Goal: Book appointment/travel/reservation

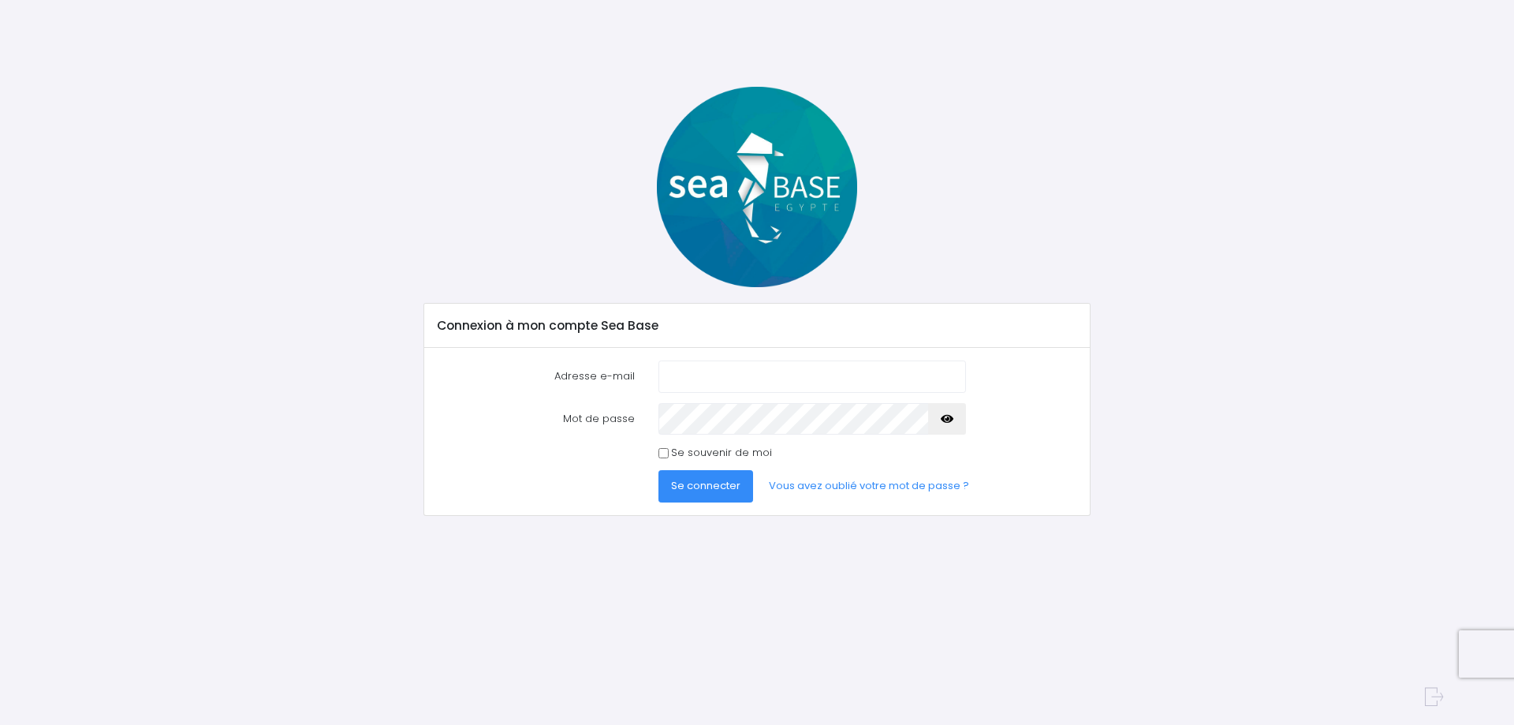
click at [691, 378] on input "Adresse e-mail" at bounding box center [813, 376] width 308 height 32
type input "[PERSON_NAME][EMAIL_ADDRESS][DOMAIN_NAME]"
click at [702, 487] on span "Se connecter" at bounding box center [705, 485] width 69 height 15
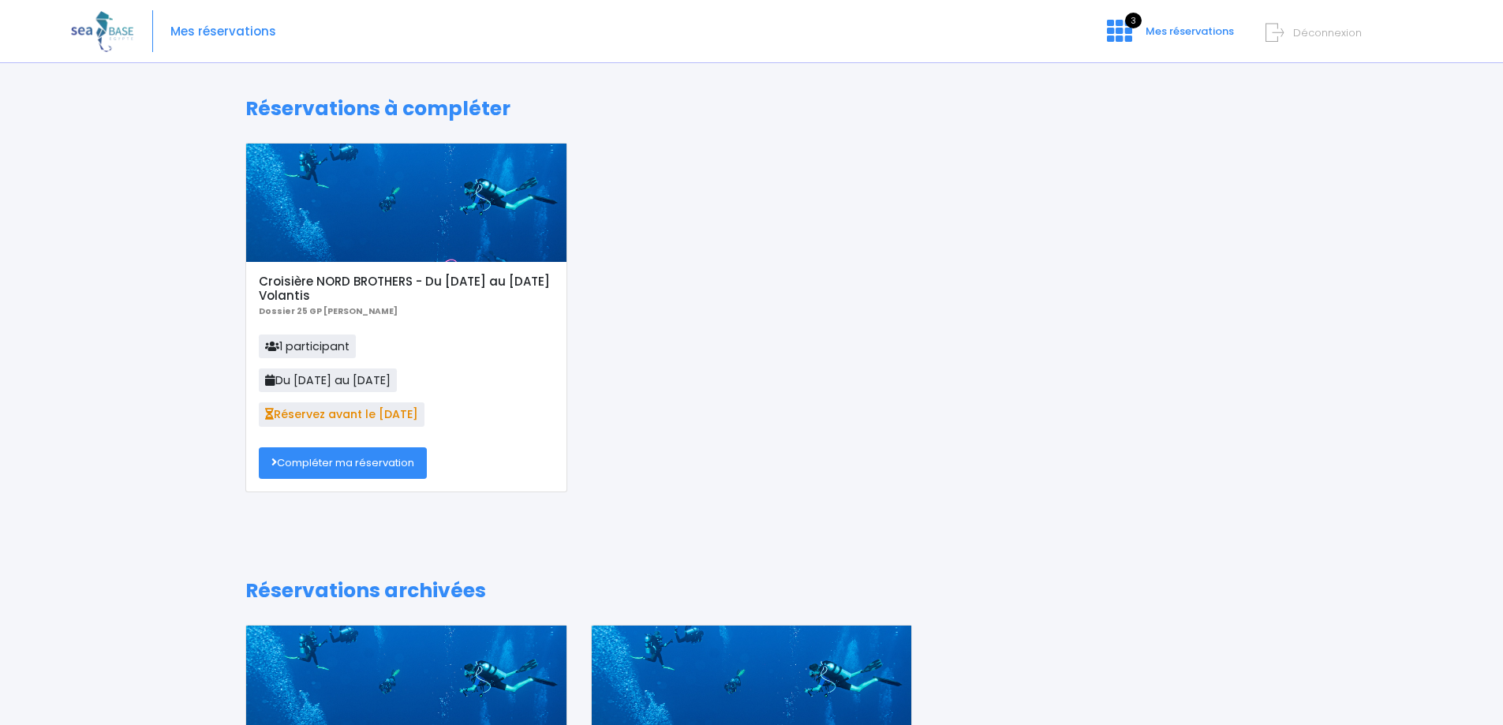
click at [368, 465] on link "Compléter ma réservation" at bounding box center [343, 463] width 168 height 32
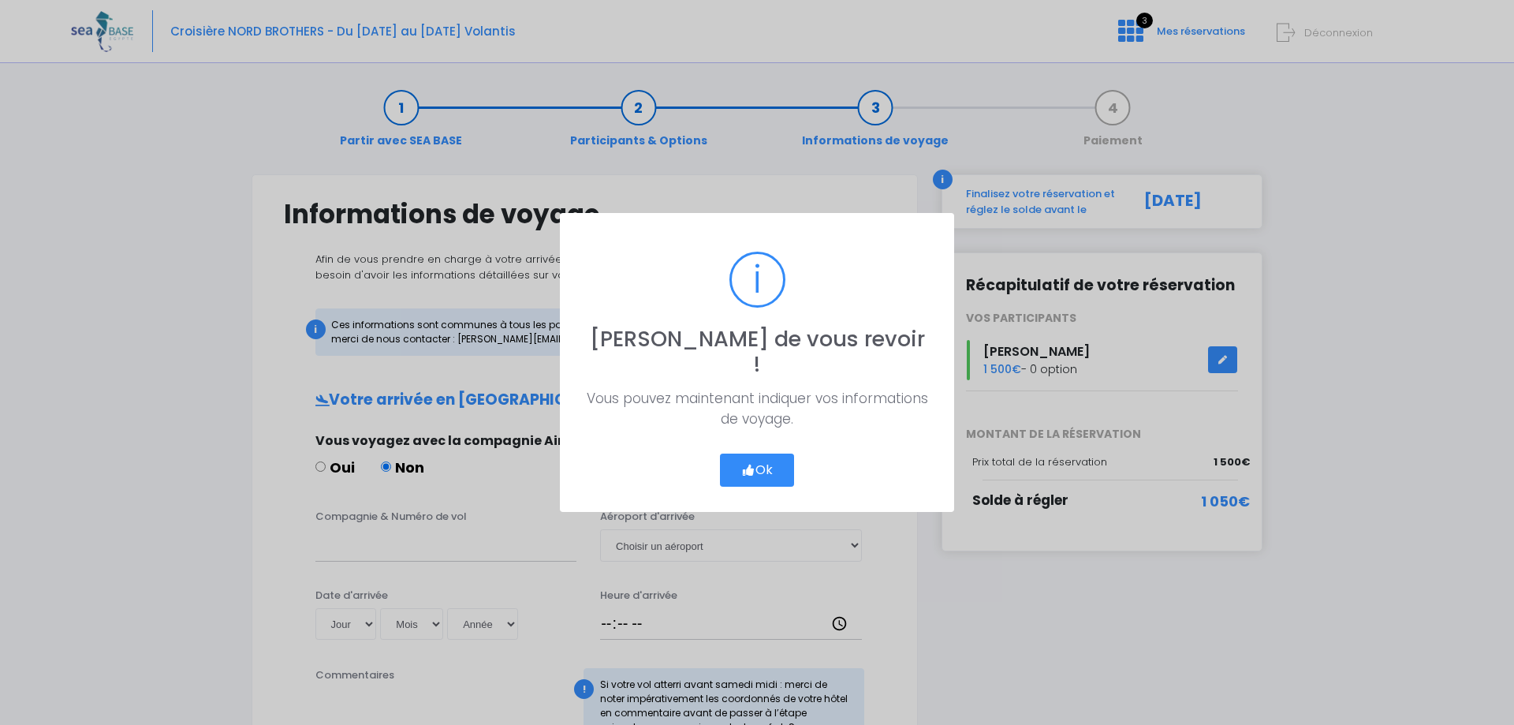
click at [768, 457] on button "Ok" at bounding box center [757, 470] width 74 height 33
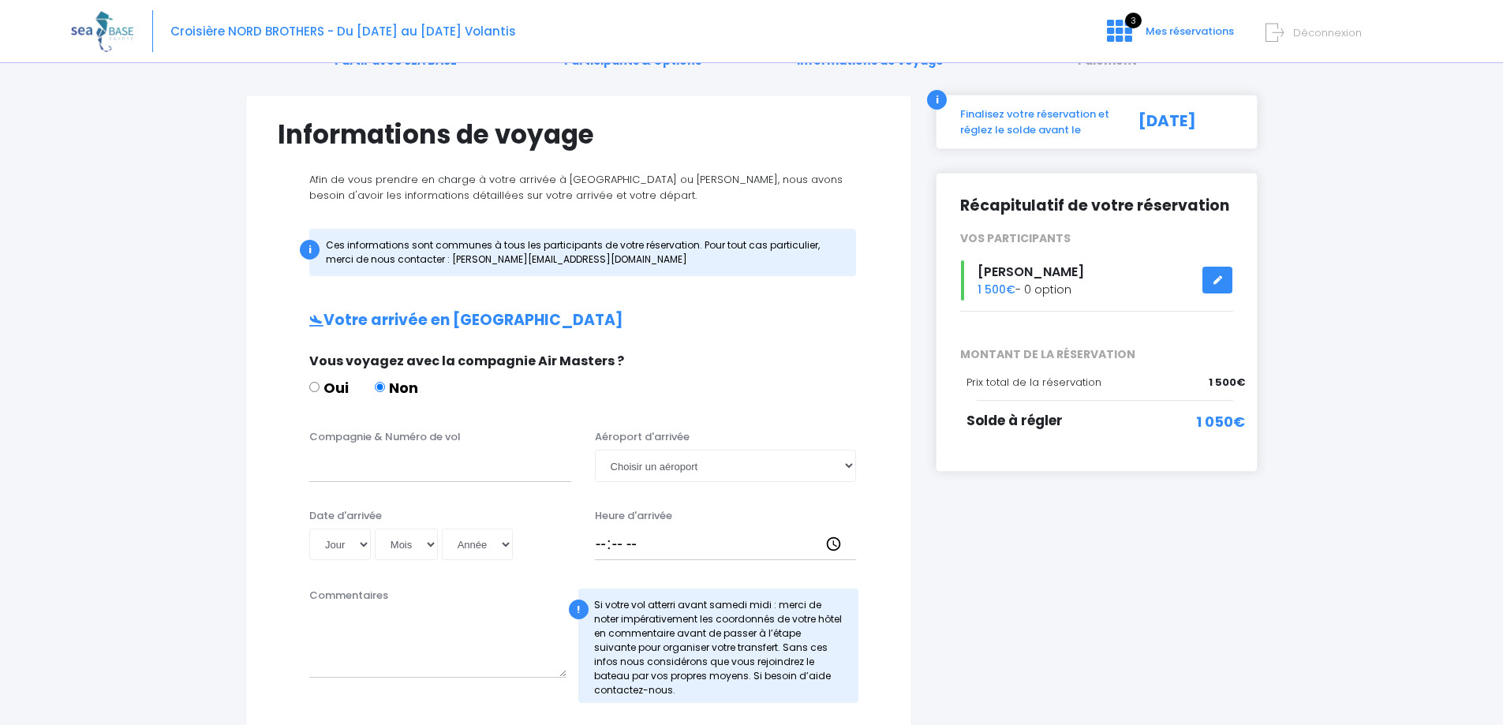
scroll to position [79, 0]
click at [469, 471] on input "Compagnie & Numéro de vol" at bounding box center [440, 466] width 262 height 32
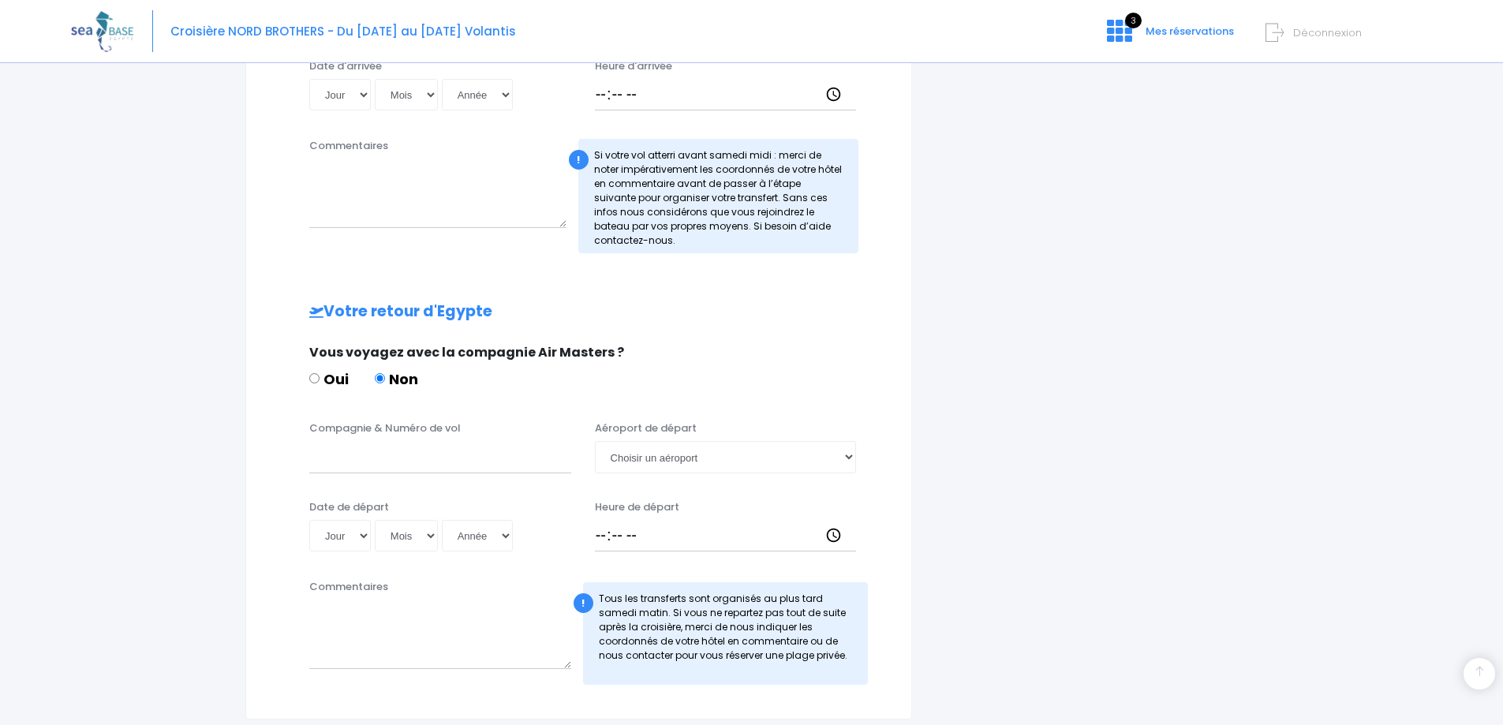
scroll to position [661, 0]
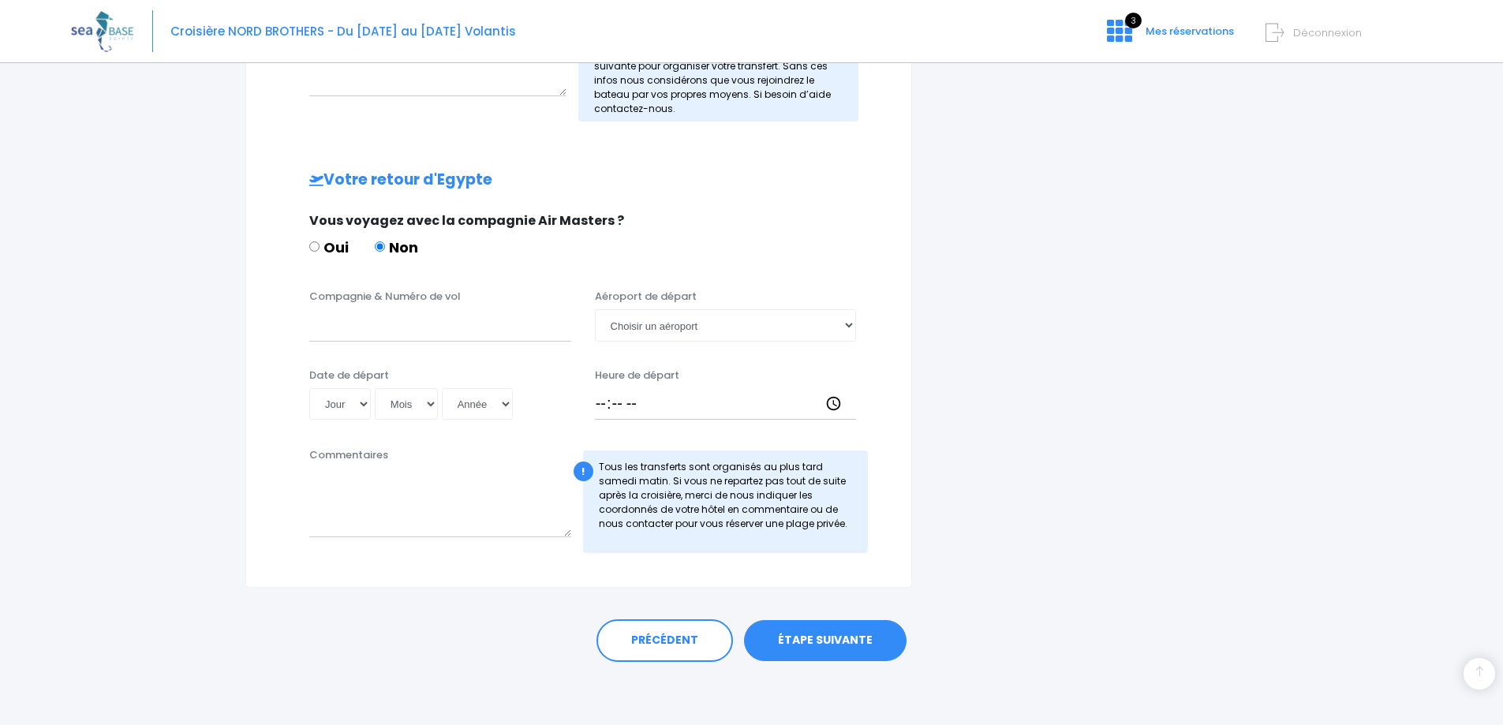
click at [836, 645] on link "ÉTAPE SUIVANTE" at bounding box center [825, 640] width 162 height 41
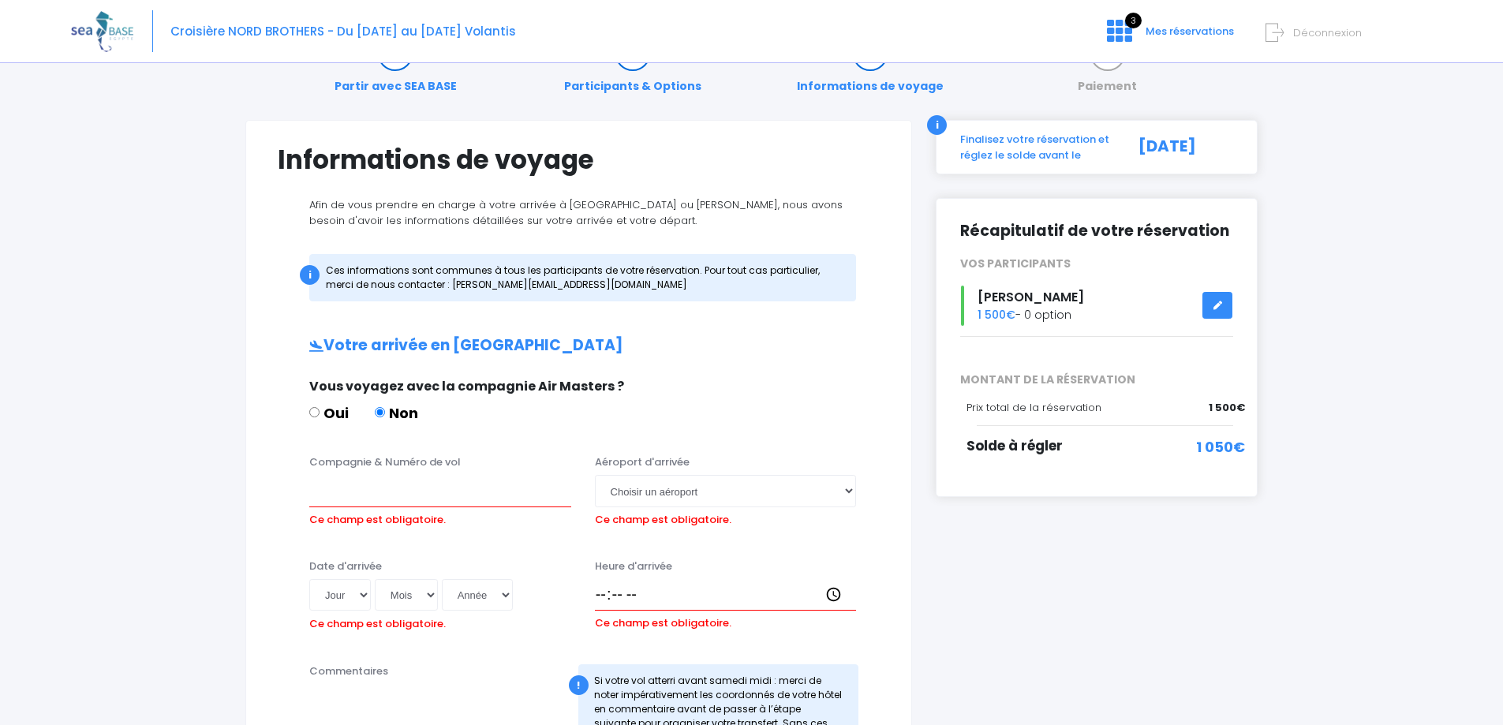
scroll to position [0, 0]
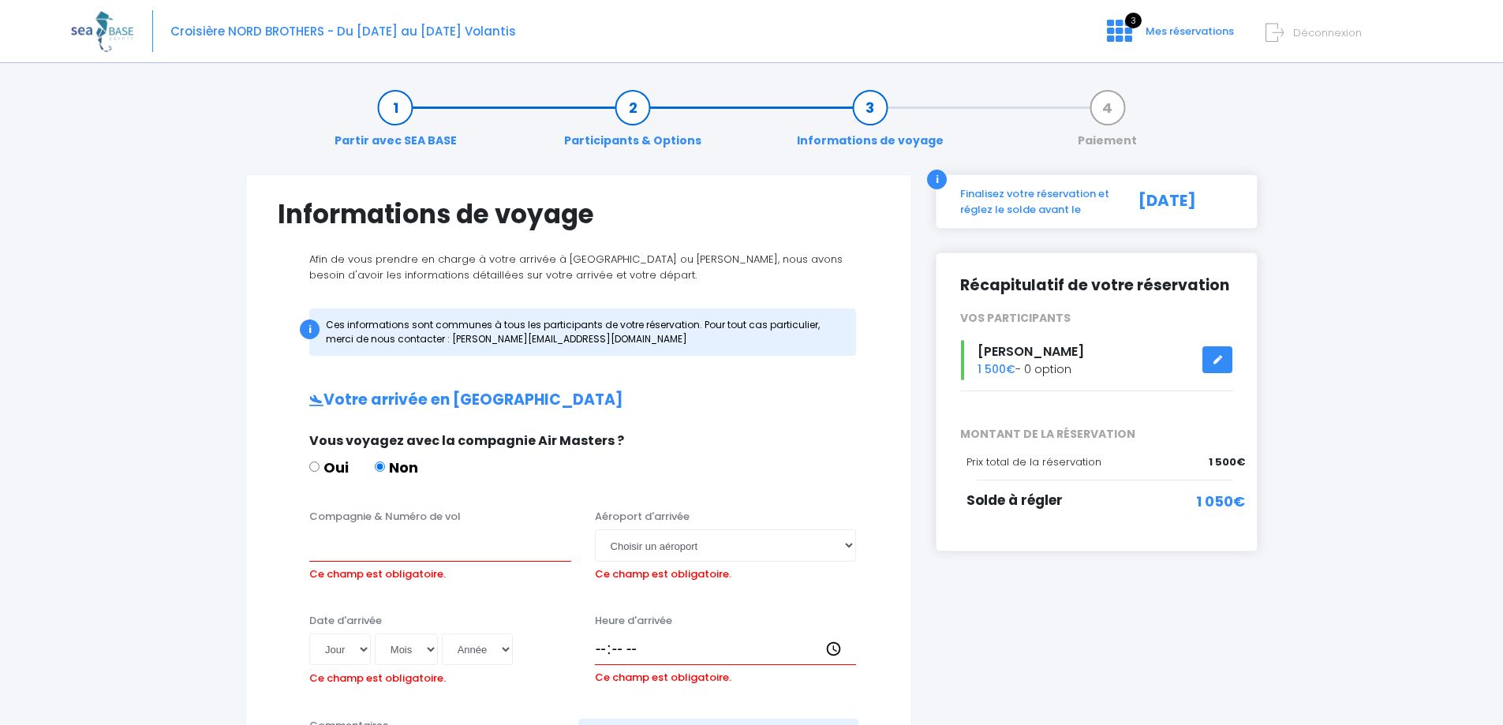
click at [1040, 359] on span "Patricia Matrat" at bounding box center [1030, 351] width 106 height 18
click at [1220, 360] on icon at bounding box center [1217, 360] width 11 height 0
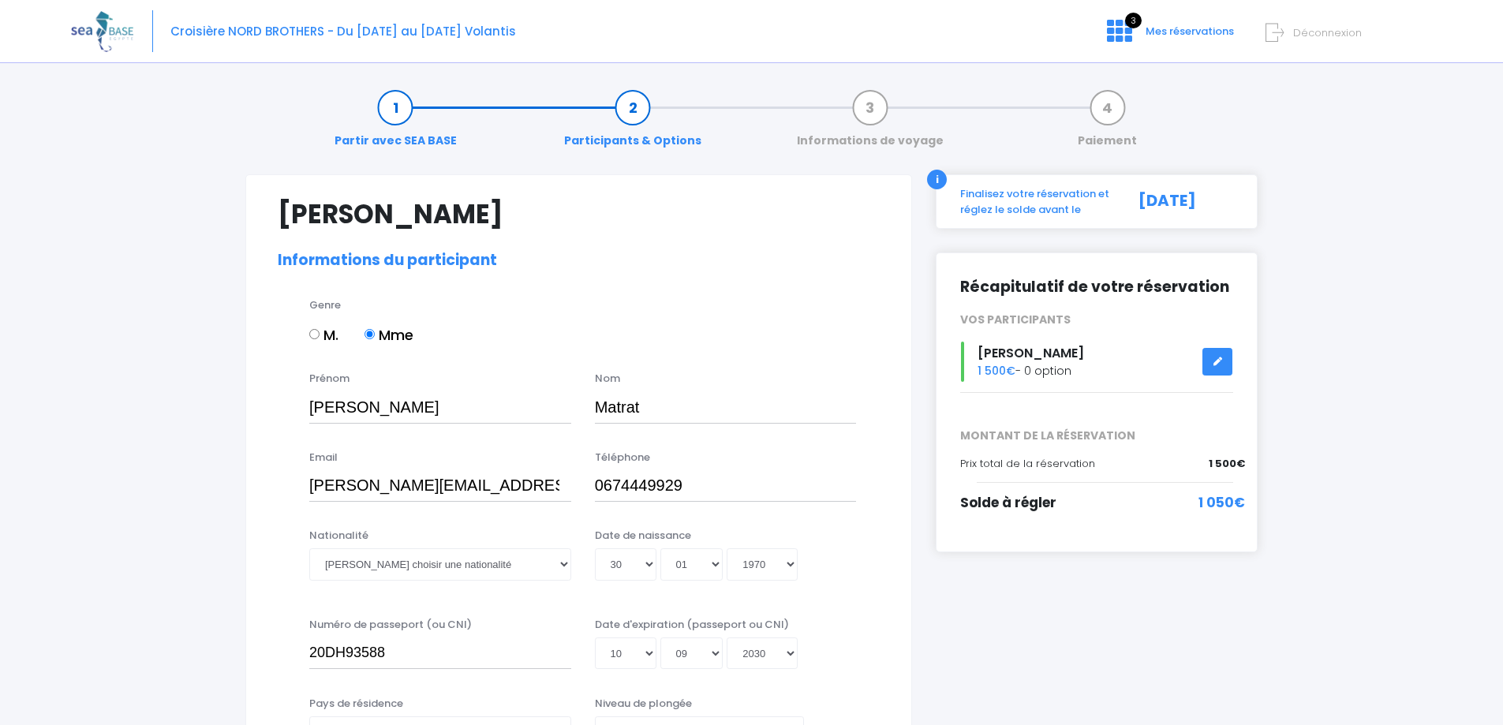
select select "N3"
click at [1068, 211] on div "Finalisez votre réservation et réglez le solde avant le" at bounding box center [1034, 201] width 173 height 31
click at [1178, 198] on div "09/09/2025" at bounding box center [1183, 201] width 124 height 31
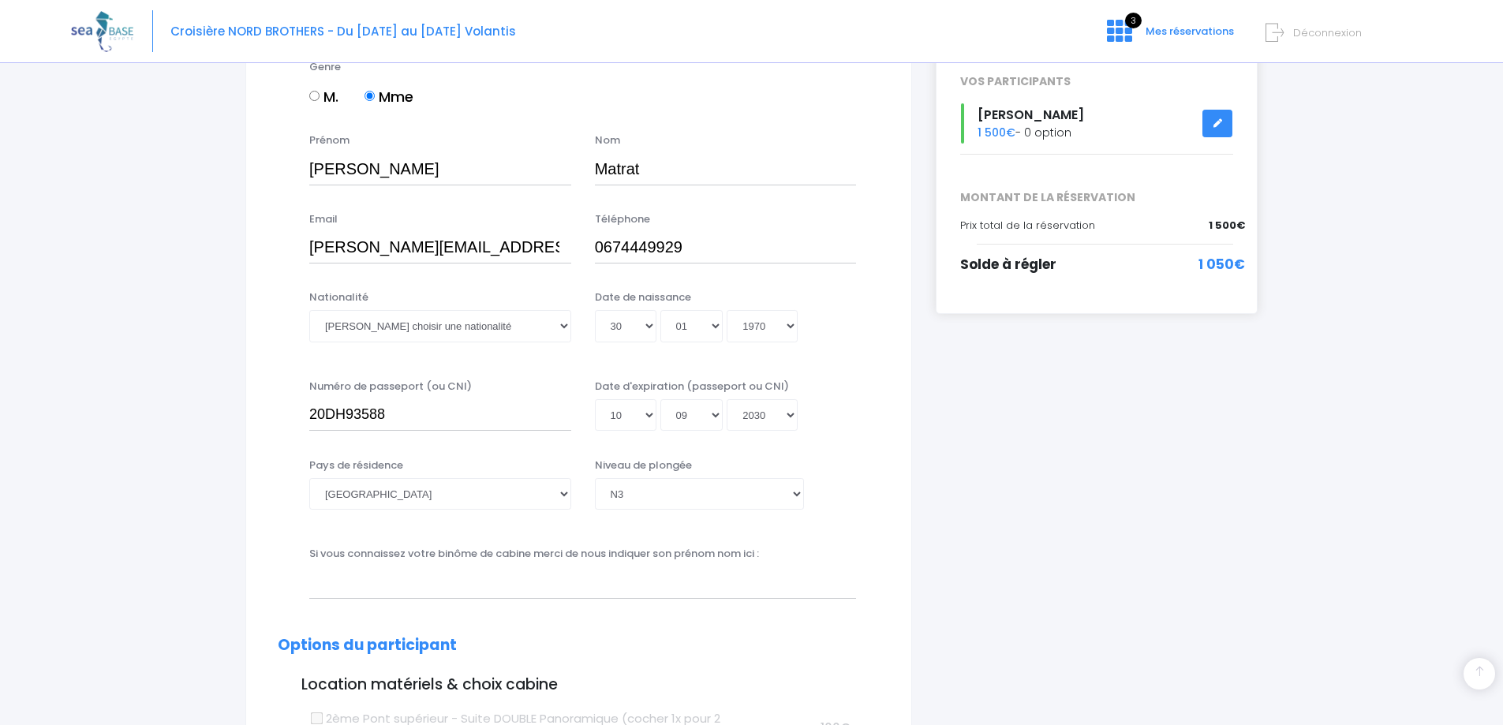
scroll to position [237, 0]
click at [563, 331] on select "Veuillez choisir une nationalité Afghane Albanaise Algerienne Allemande America…" at bounding box center [440, 328] width 262 height 32
select select "Française"
click at [480, 318] on select "Veuillez choisir une nationalité Afghane Albanaise Algerienne Allemande America…" at bounding box center [440, 328] width 262 height 32
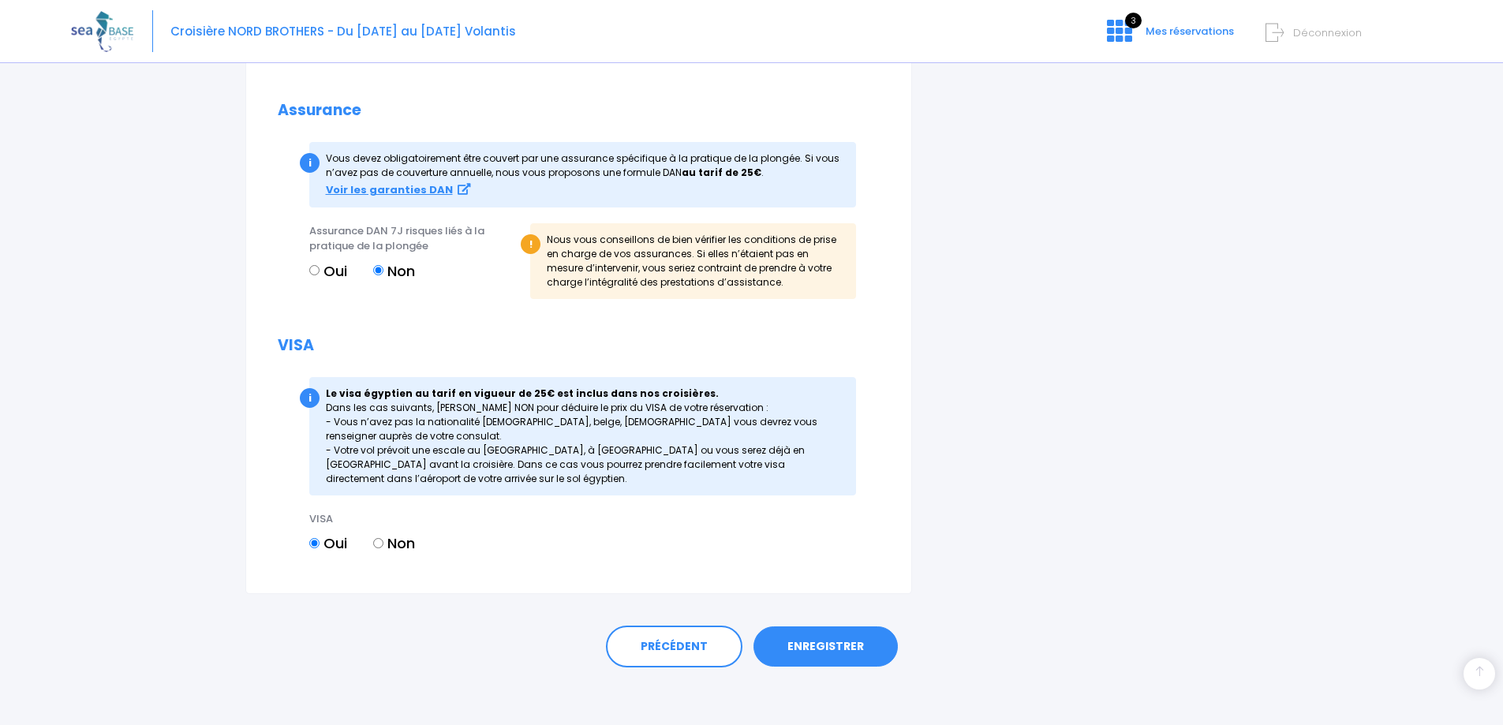
scroll to position [1739, 0]
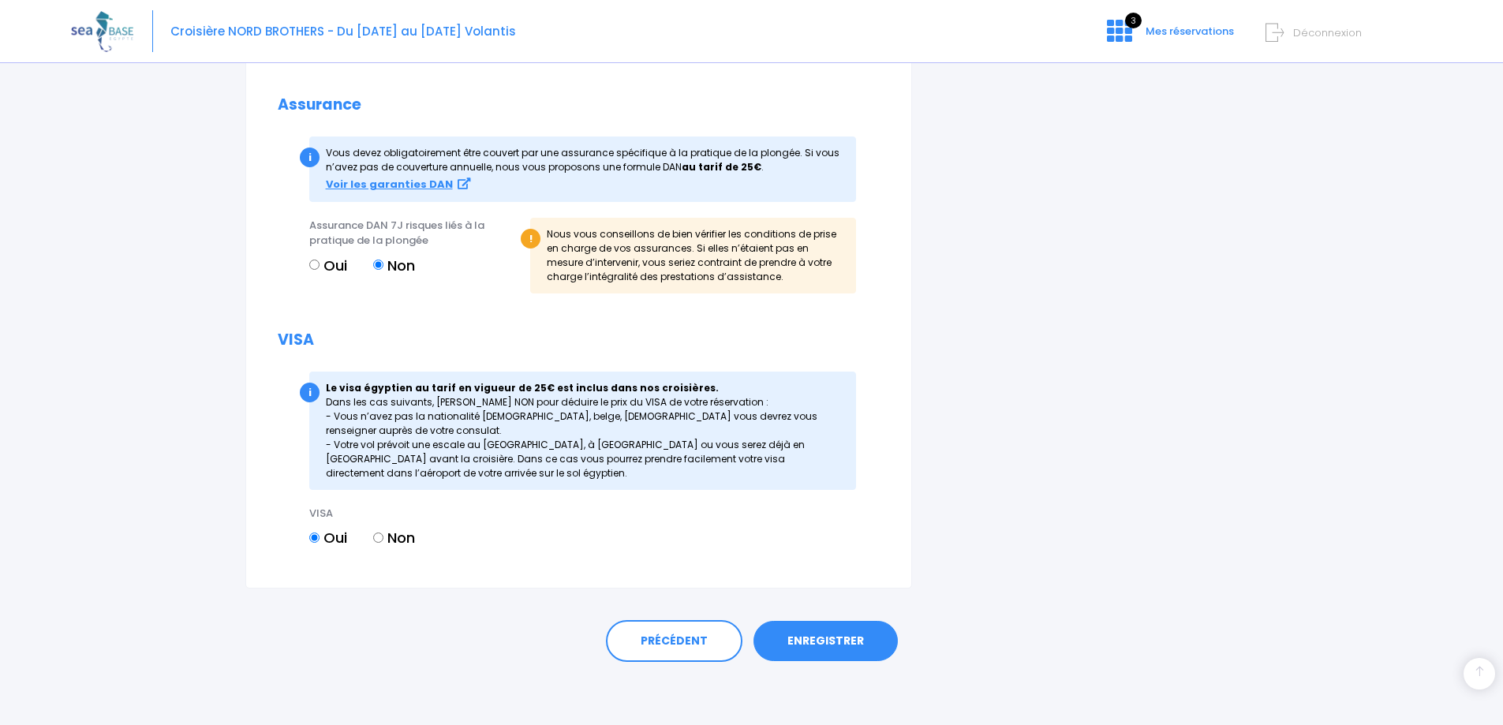
click at [816, 641] on link "ENREGISTRER" at bounding box center [825, 641] width 144 height 41
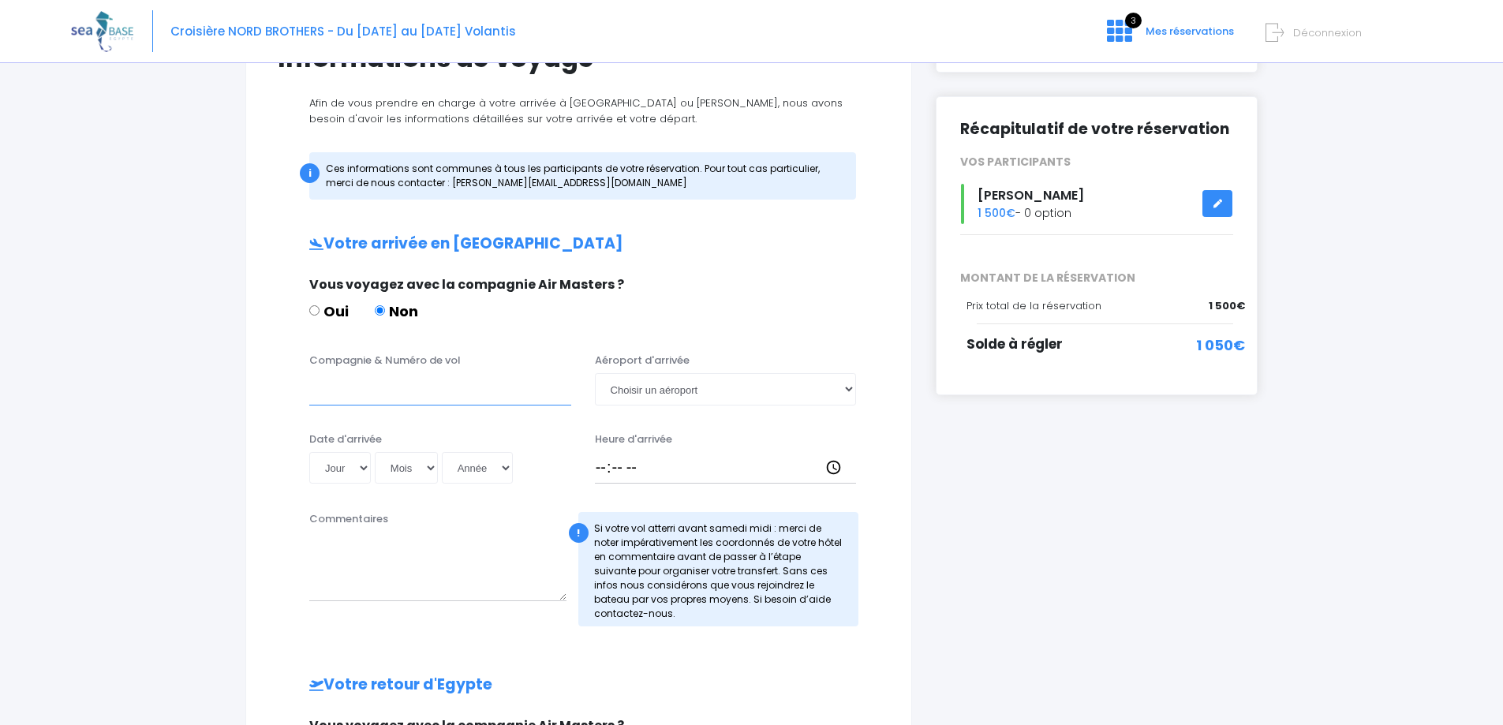
scroll to position [157, 0]
click at [509, 390] on input "Compagnie & Numéro de vol" at bounding box center [440, 388] width 262 height 32
click at [855, 390] on select "Choisir un aéroport Hurghada Marsa Alam" at bounding box center [726, 388] width 262 height 32
select select "Hurghada"
click at [595, 372] on select "Choisir un aéroport Hurghada Marsa Alam" at bounding box center [726, 388] width 262 height 32
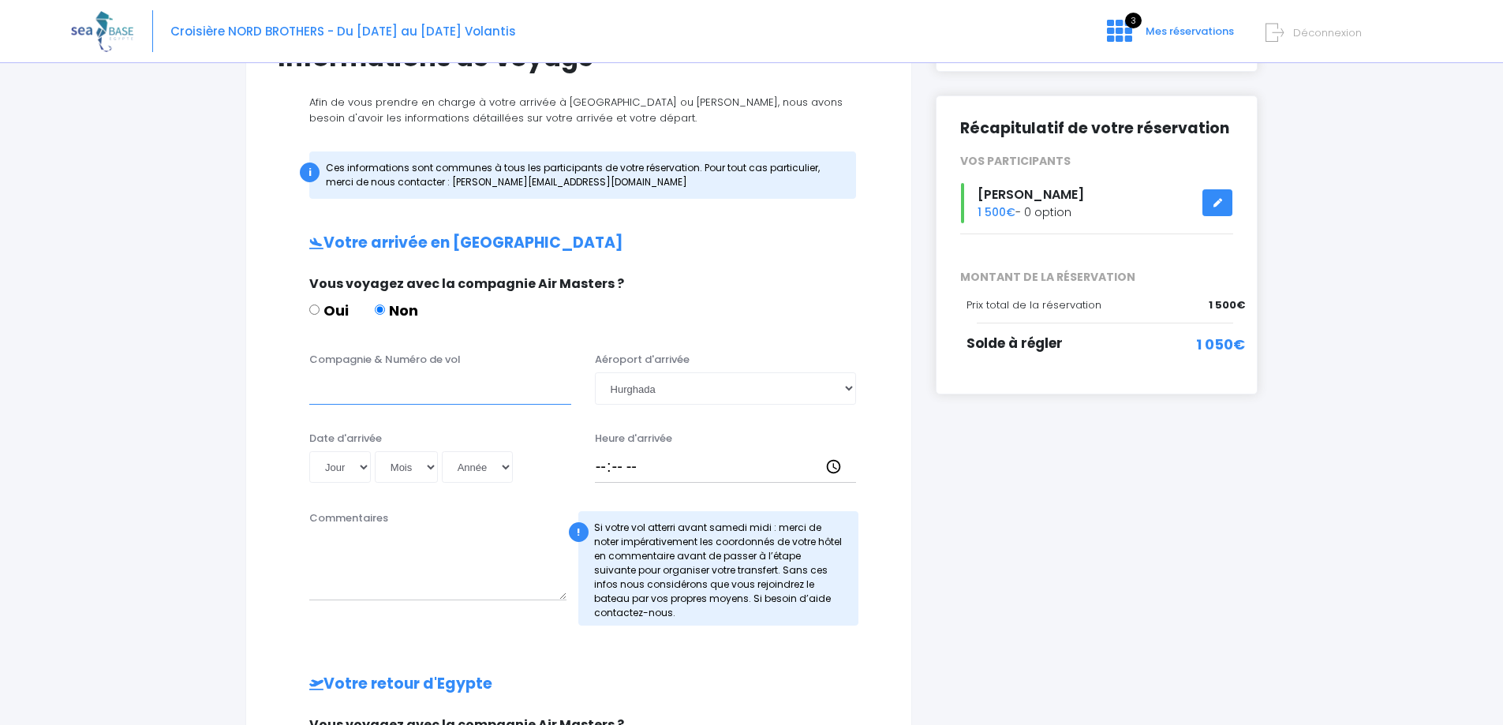
click at [457, 388] on input "Compagnie & Numéro de vol" at bounding box center [440, 388] width 262 height 32
paste input "TO8066"
type input "transavia TO8066"
click at [363, 467] on select "Jour 01 02 03 04 05 06 07 08 09 10 11 12 13 14 15 16 17 18 19 20 21 22 23 24 25…" at bounding box center [340, 467] width 62 height 32
select select "08"
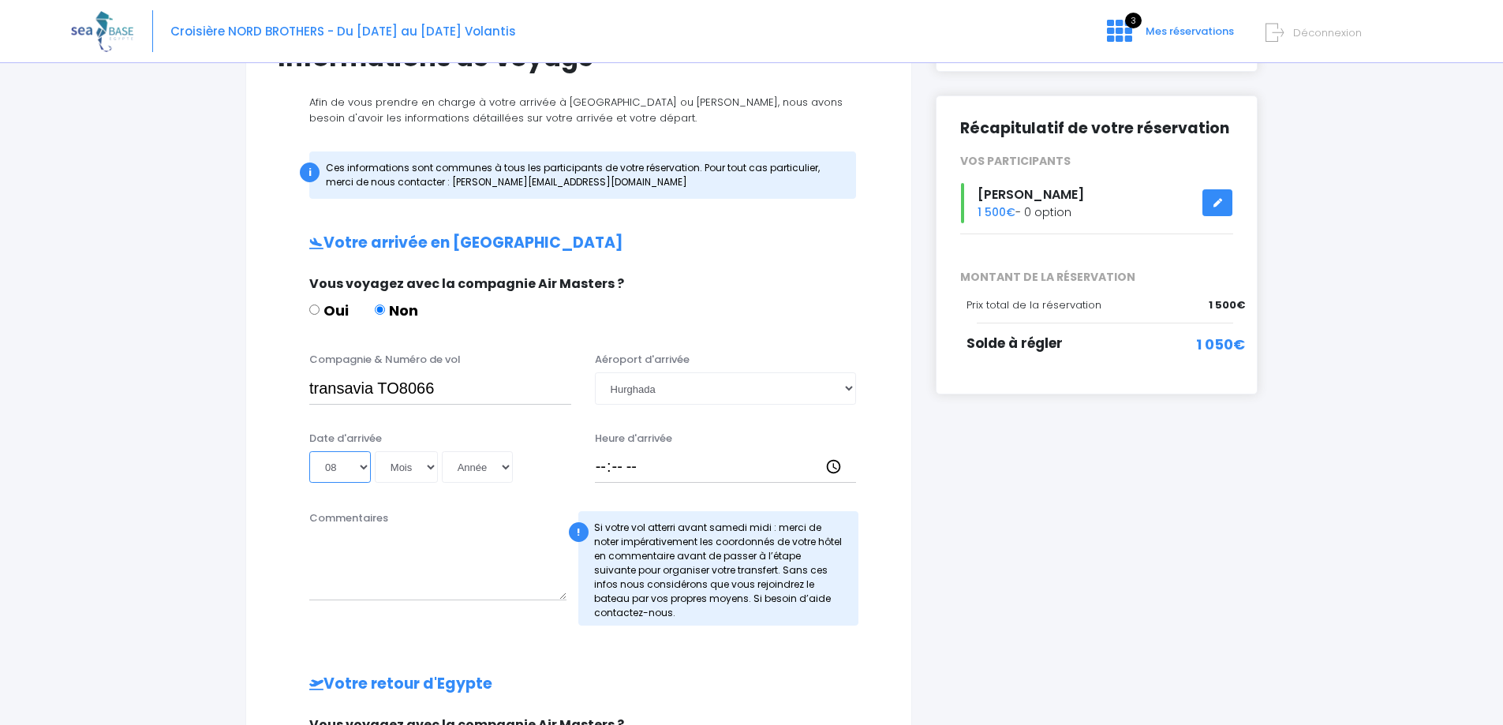
click at [309, 451] on select "Jour 01 02 03 04 05 06 07 08 09 10 11 12 13 14 15 16 17 18 19 20 21 22 23 24 25…" at bounding box center [340, 467] width 62 height 32
click at [427, 459] on select "Mois 01 02 03 04 05 06 07 08 09 10 11 12" at bounding box center [406, 467] width 63 height 32
select select "11"
click at [375, 451] on select "Mois 01 02 03 04 05 06 07 08 09 10 11 12" at bounding box center [406, 467] width 63 height 32
click at [497, 472] on select "Année 2045 2044 2043 2042 2041 2040 2039 2038 2037 2036 2035 2034 2033 2032 203…" at bounding box center [477, 467] width 71 height 32
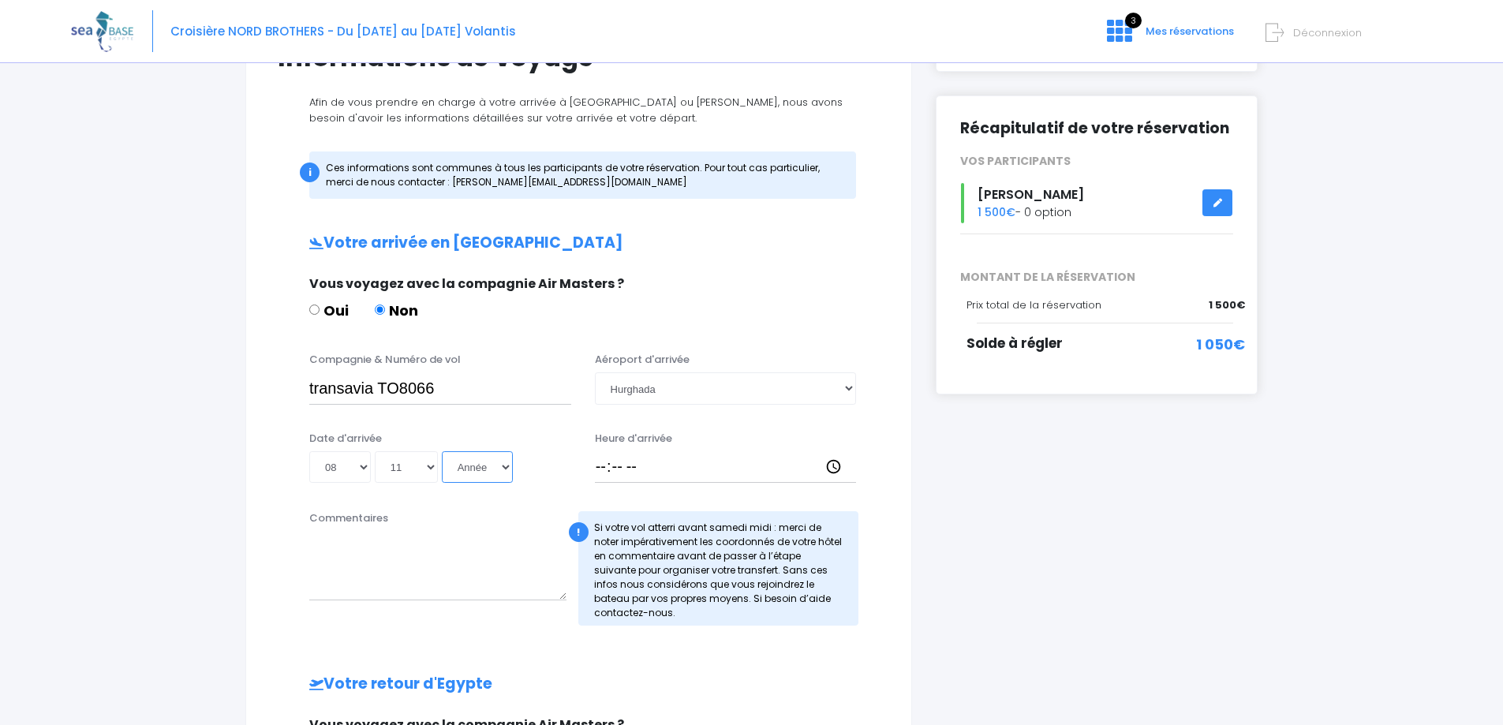
select select "2025"
click at [442, 451] on select "Année 2045 2044 2043 2042 2041 2040 2039 2038 2037 2036 2035 2034 2033 2032 203…" at bounding box center [477, 467] width 71 height 32
type input "2025-11-08"
click at [648, 470] on input "Heure d'arrivée" at bounding box center [726, 467] width 262 height 32
type input "18:30"
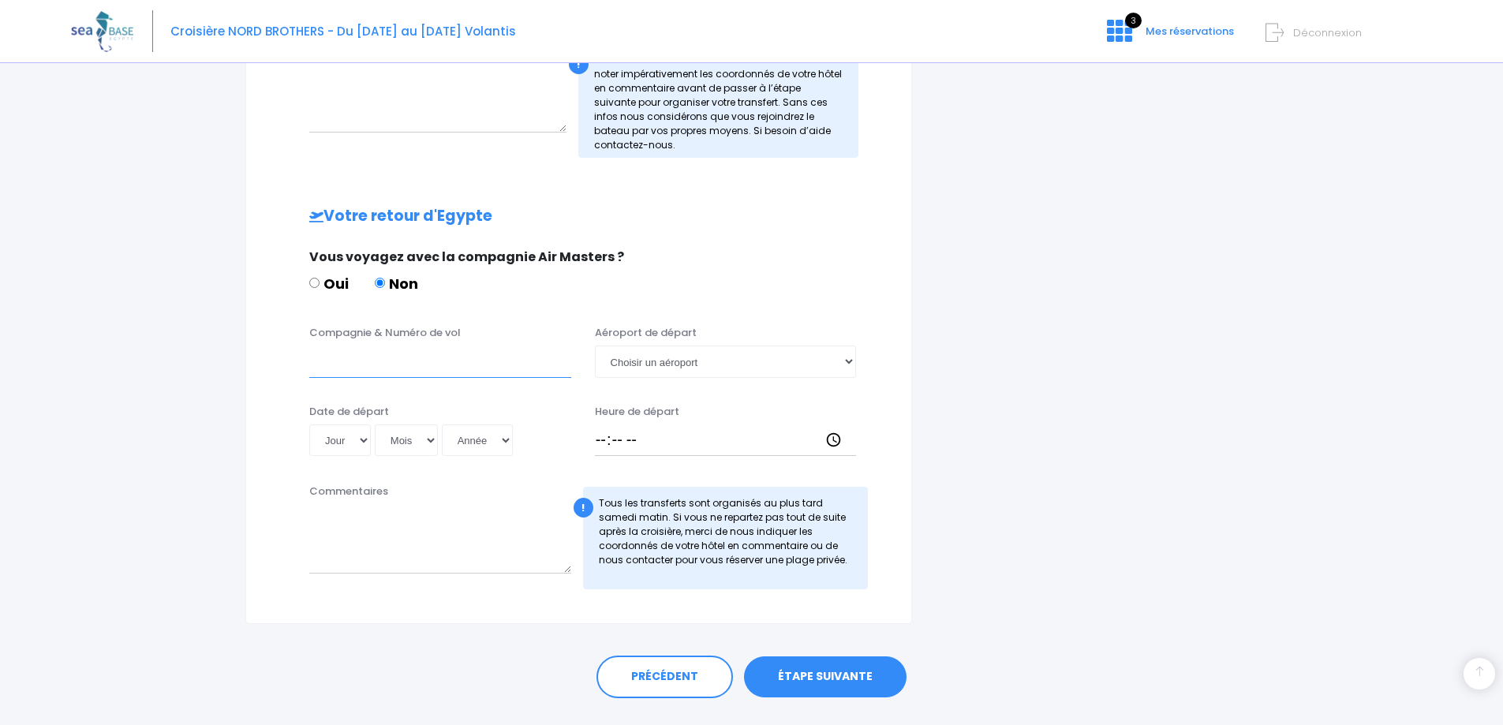
click at [400, 359] on input "Compagnie & Numéro de vol" at bounding box center [440, 361] width 262 height 32
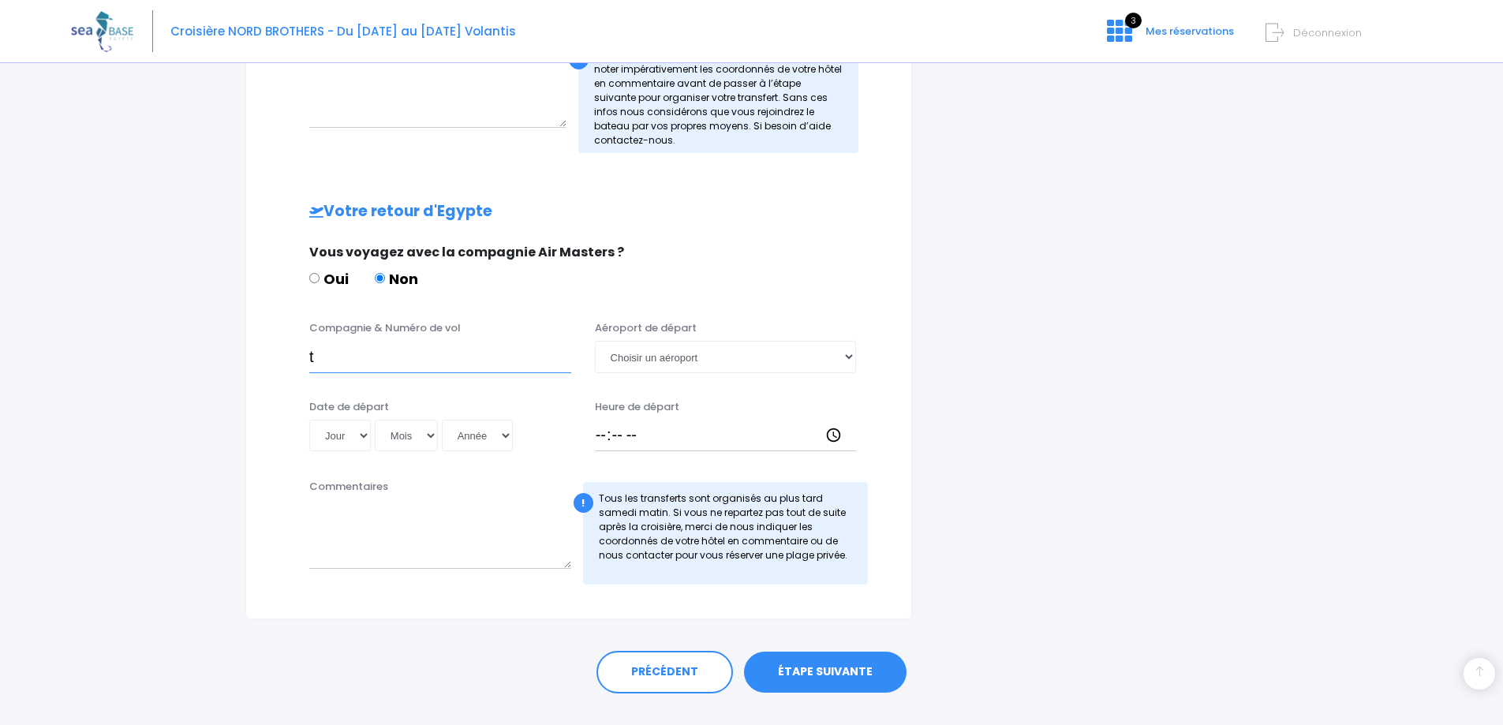
scroll to position [630, 0]
type input "transavia-"
click at [362, 438] on select "Jour 01 02 03 04 05 06 07 08 09 10 11 12 13 14 15 16 17 18 19 20 21 22 23 24 25…" at bounding box center [340, 435] width 62 height 32
click at [644, 351] on select "Choisir un aéroport Hurghada Marsa Alam" at bounding box center [726, 356] width 262 height 32
select select "Hurghada"
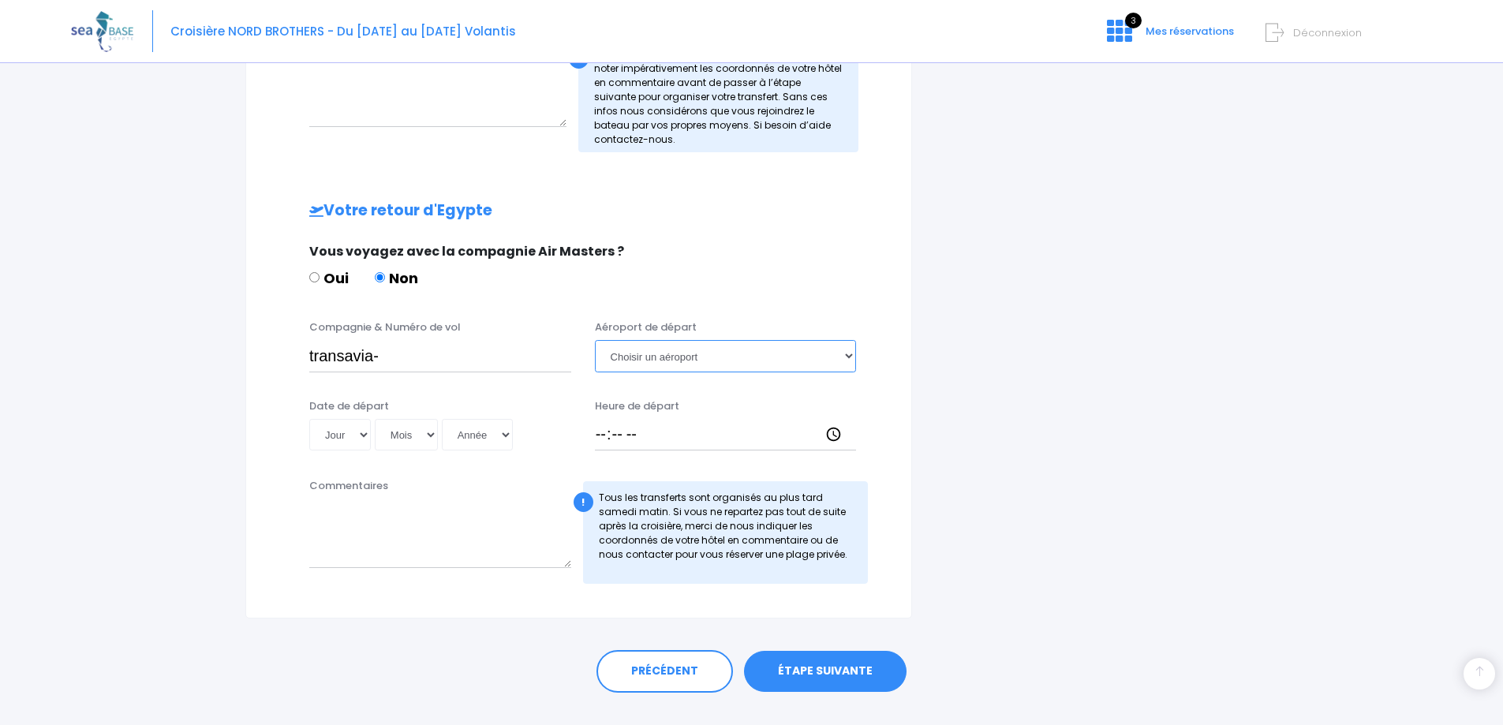
click at [595, 340] on select "Choisir un aéroport Hurghada Marsa Alam" at bounding box center [726, 356] width 262 height 32
click at [657, 446] on input "Heure de départ" at bounding box center [726, 435] width 262 height 32
type input "19:25"
click at [642, 353] on select "Choisir un aéroport Hurghada Marsa Alam" at bounding box center [726, 356] width 262 height 32
click at [360, 437] on select "Jour 01 02 03 04 05 06 07 08 09 10 11 12 13 14 15 16 17 18 19 20 21 22 23 24 25…" at bounding box center [340, 435] width 62 height 32
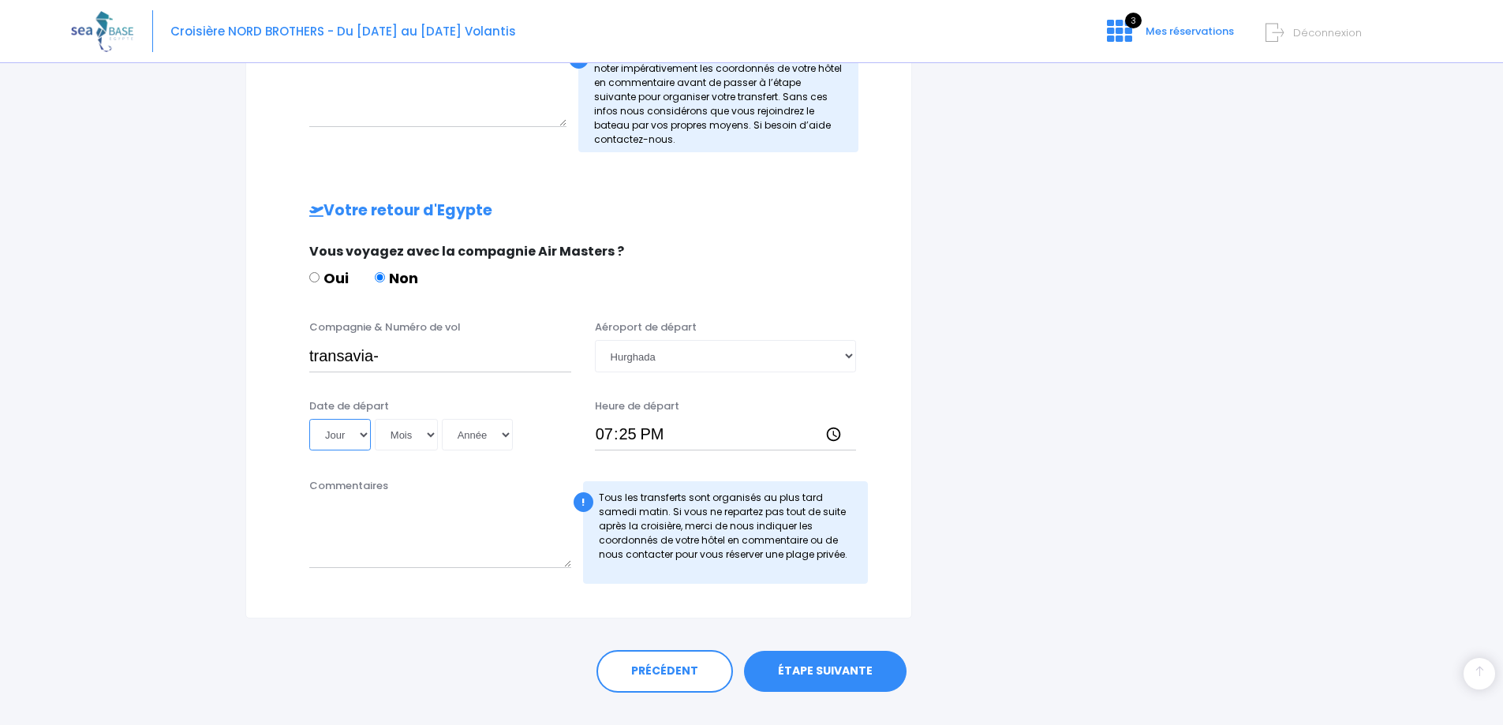
select select "15"
click at [309, 419] on select "Jour 01 02 03 04 05 06 07 08 09 10 11 12 13 14 15 16 17 18 19 20 21 22 23 24 25…" at bounding box center [340, 435] width 62 height 32
click at [437, 435] on select "Mois 01 02 03 04 05 06 07 08 09 10 11 12" at bounding box center [406, 435] width 63 height 32
click at [375, 419] on select "Mois 01 02 03 04 05 06 07 08 09 10 11 12" at bounding box center [406, 435] width 63 height 32
click at [427, 434] on select "Mois 01 02 03 04 05 06 07 08 09 10 11 12" at bounding box center [406, 435] width 63 height 32
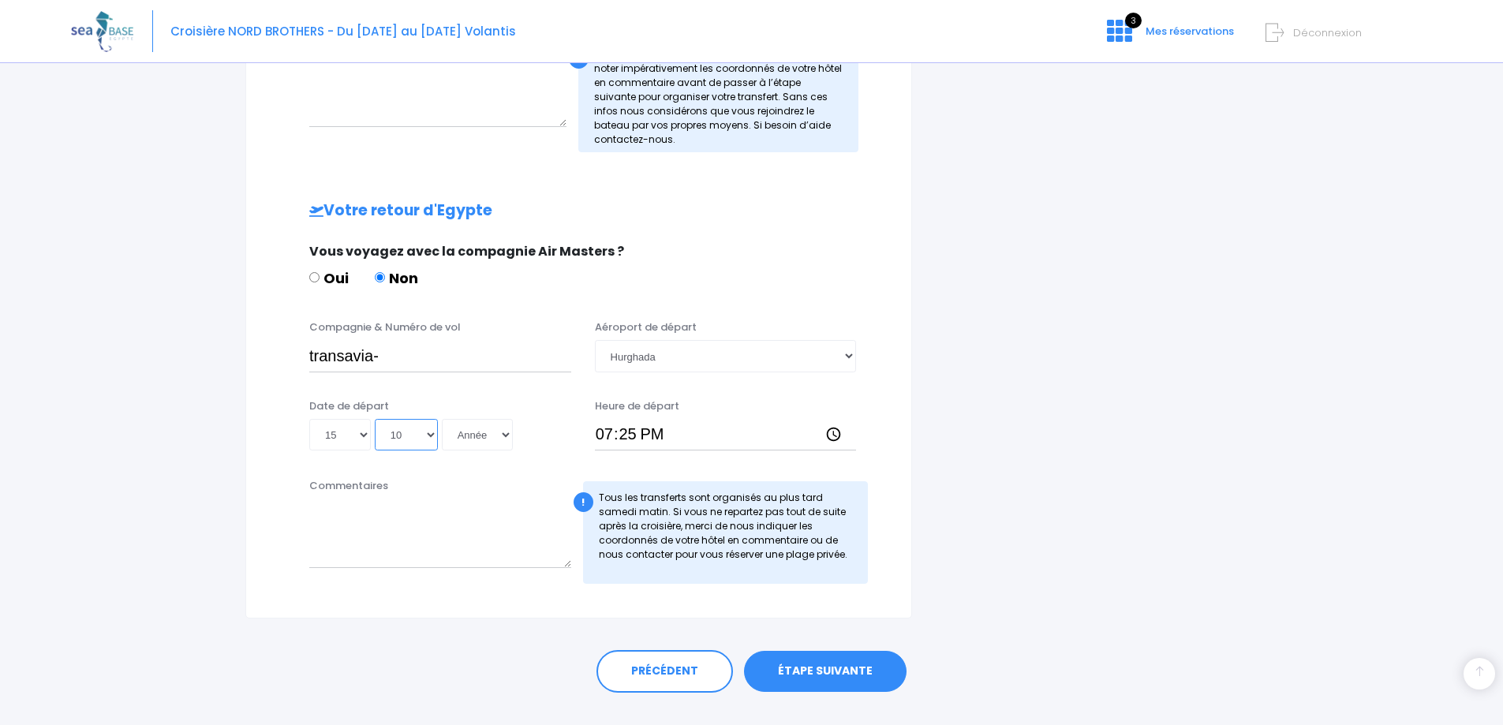
select select "11"
click at [375, 419] on select "Mois 01 02 03 04 05 06 07 08 09 10 11 12" at bounding box center [406, 435] width 63 height 32
click at [494, 435] on select "Année 2045 2044 2043 2042 2041 2040 2039 2038 2037 2036 2035 2034 2033 2032 203…" at bounding box center [477, 435] width 71 height 32
select select "2025"
click at [442, 419] on select "Année 2045 2044 2043 2042 2041 2040 2039 2038 2037 2036 2035 2034 2033 2032 203…" at bounding box center [477, 435] width 71 height 32
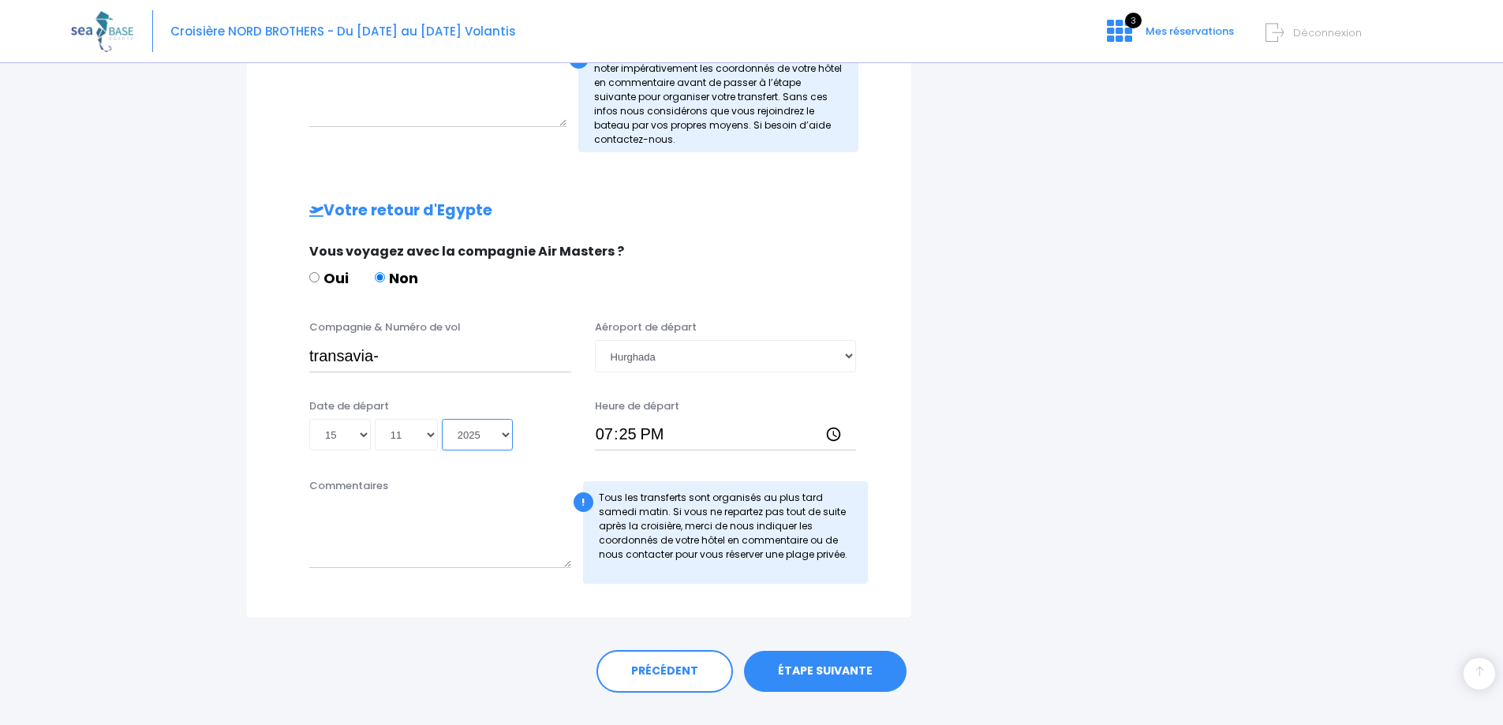
type input "2025-11-15"
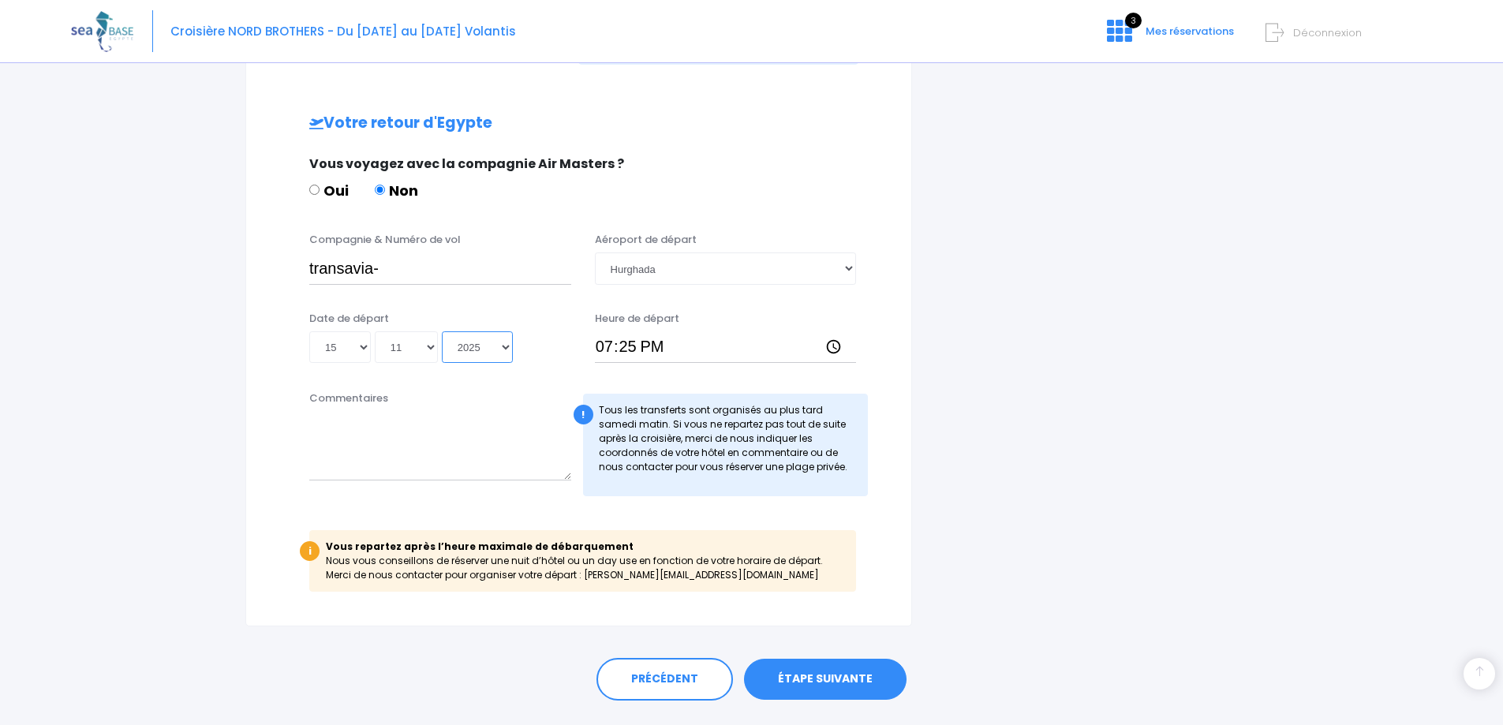
scroll to position [756, 0]
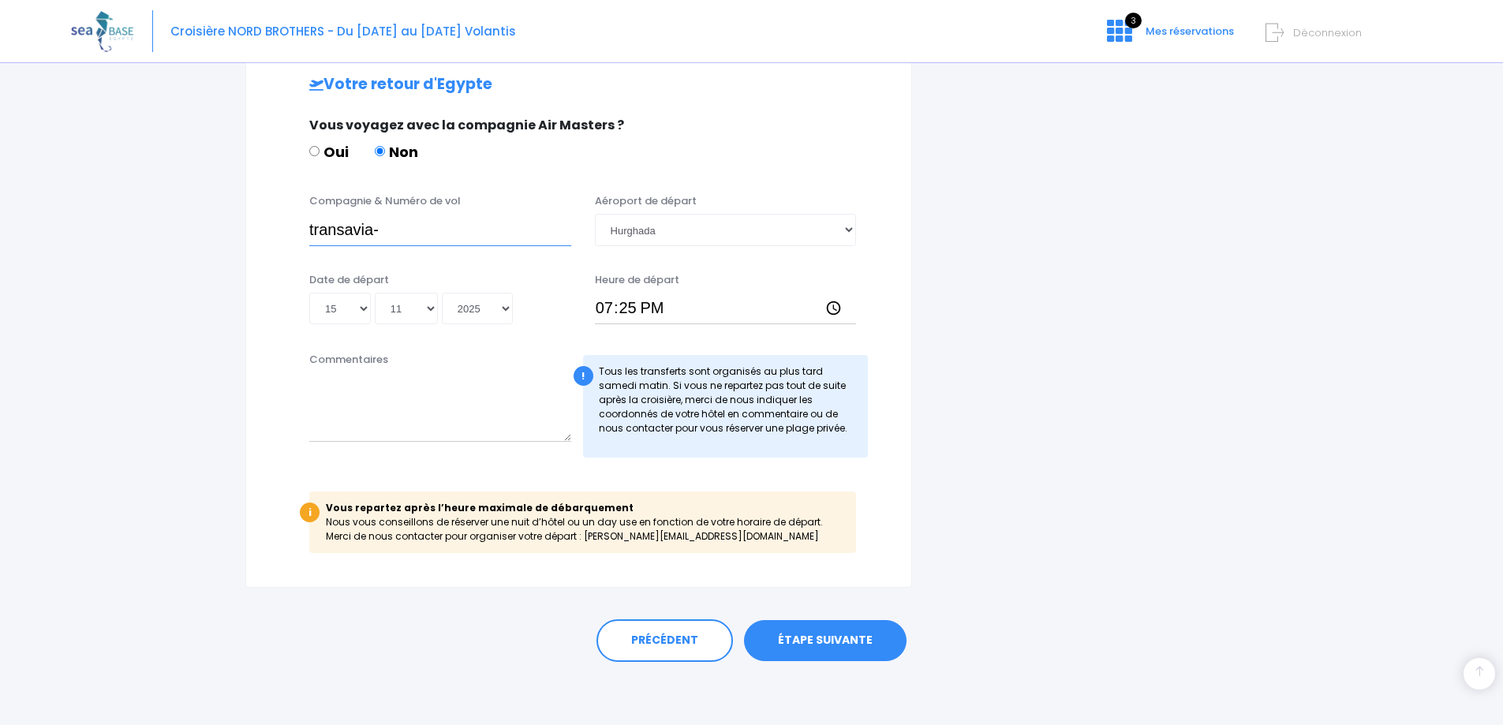
click at [406, 228] on input "transavia-" at bounding box center [440, 230] width 262 height 32
paste input "TO8067"
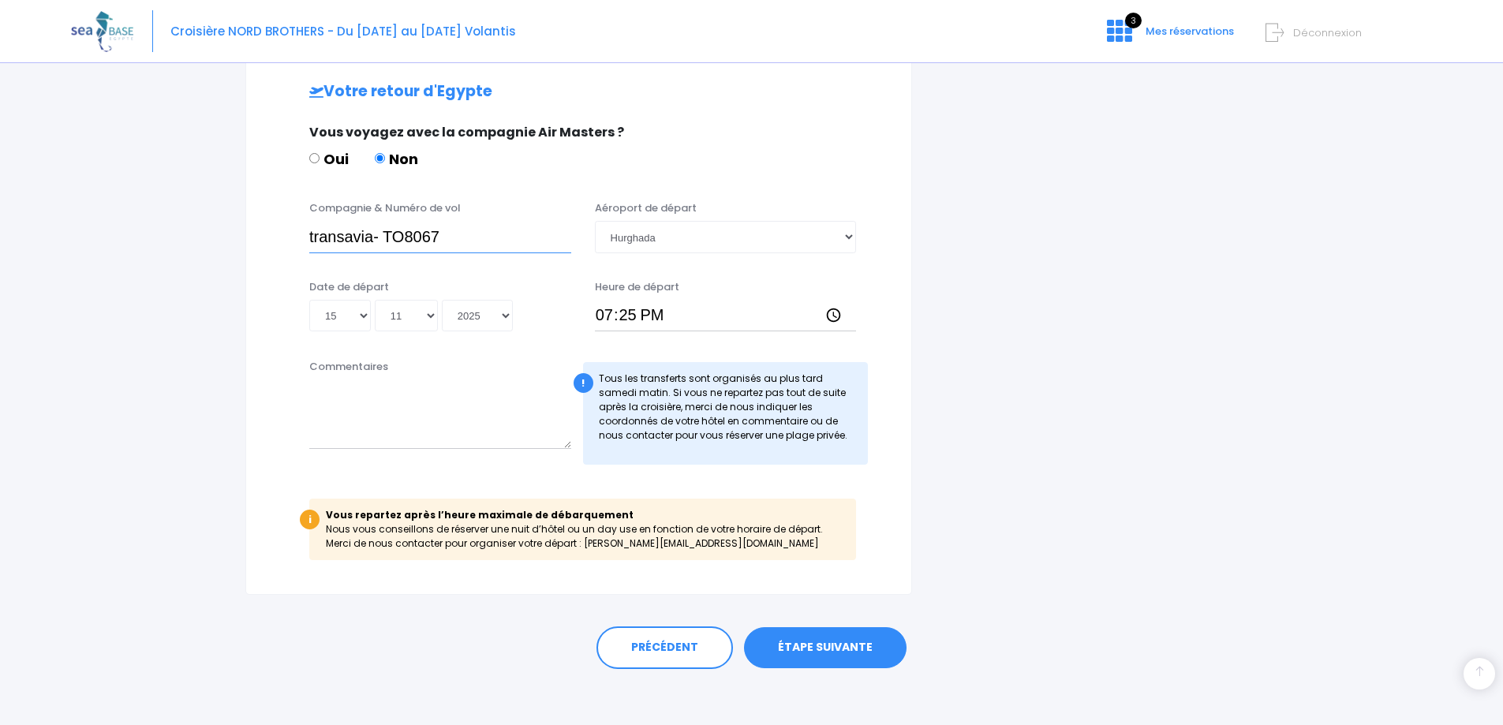
type input "transavia- TO8067"
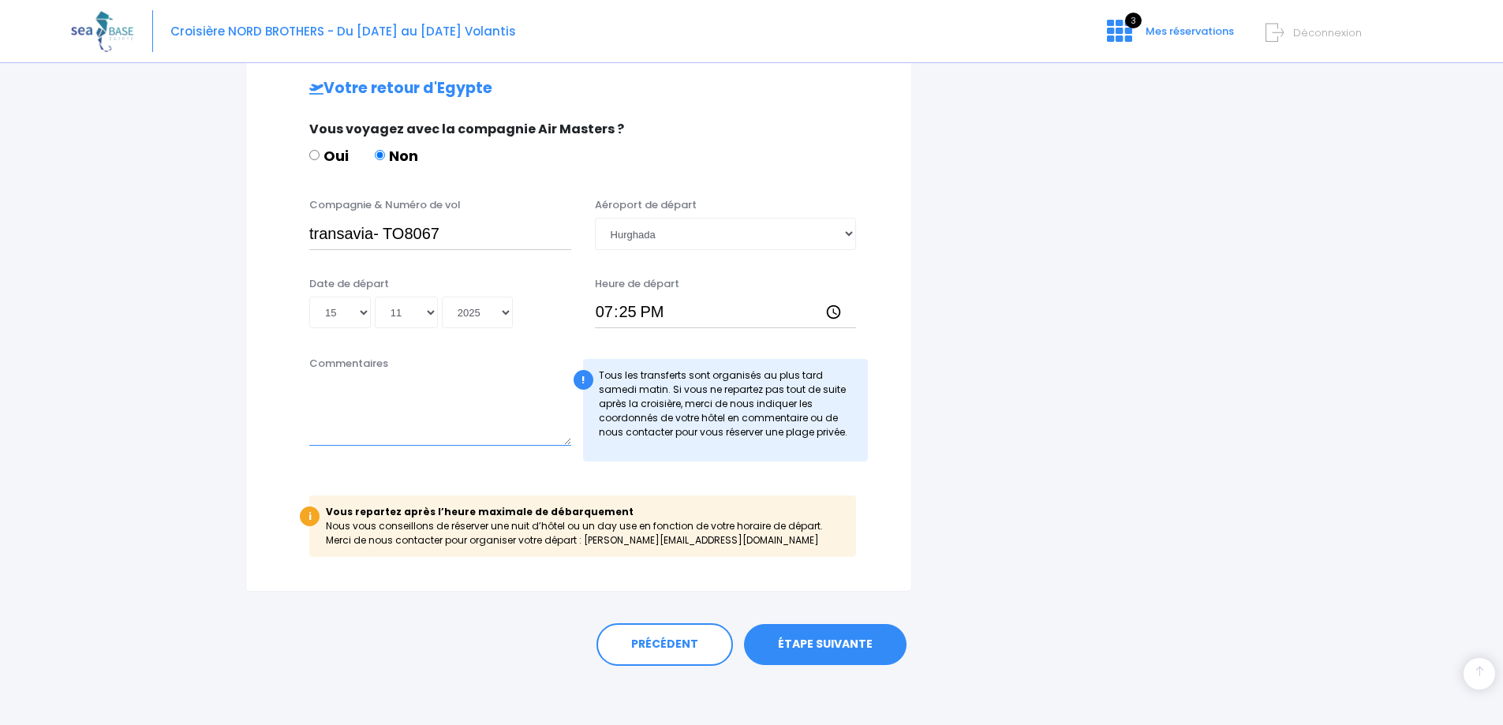
click at [457, 390] on textarea "Commentaires" at bounding box center [440, 410] width 262 height 69
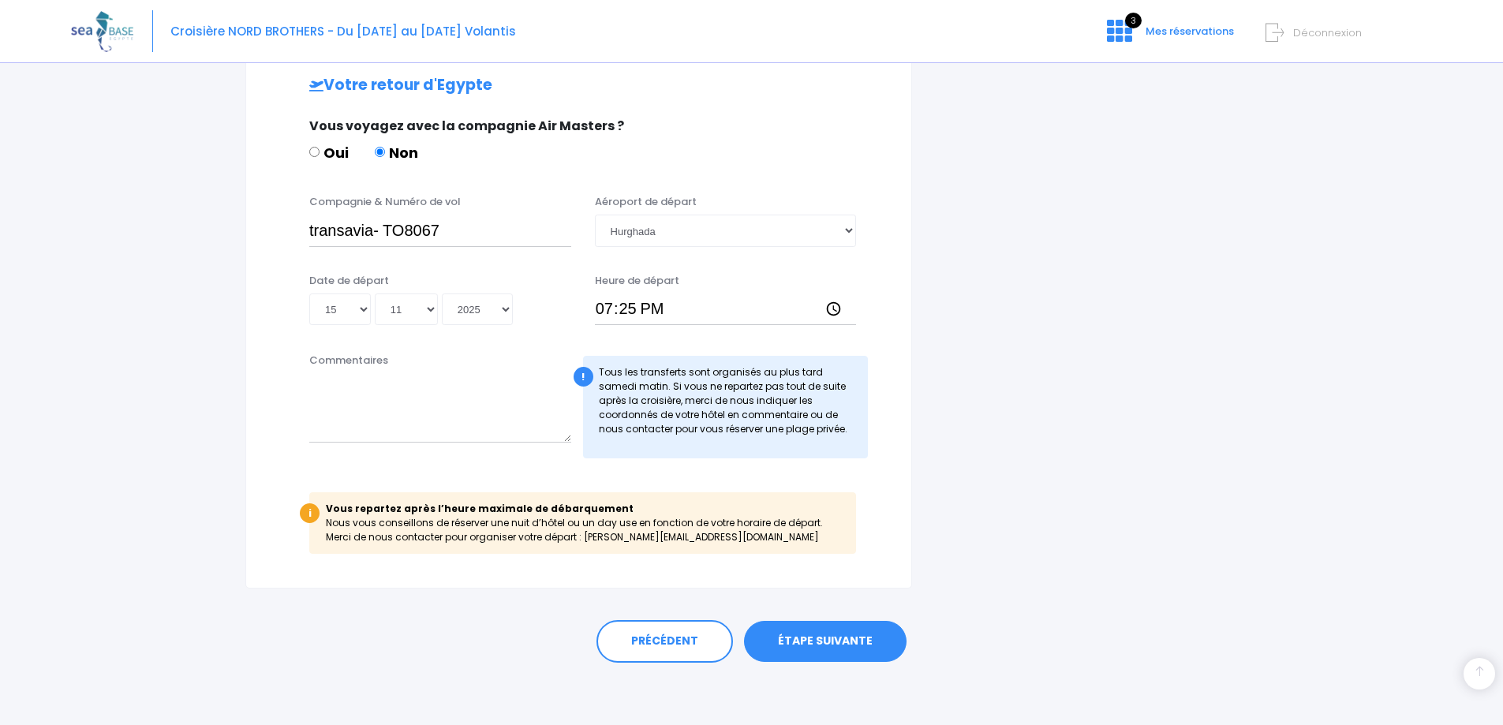
click at [834, 631] on link "ÉTAPE SUIVANTE" at bounding box center [825, 641] width 162 height 41
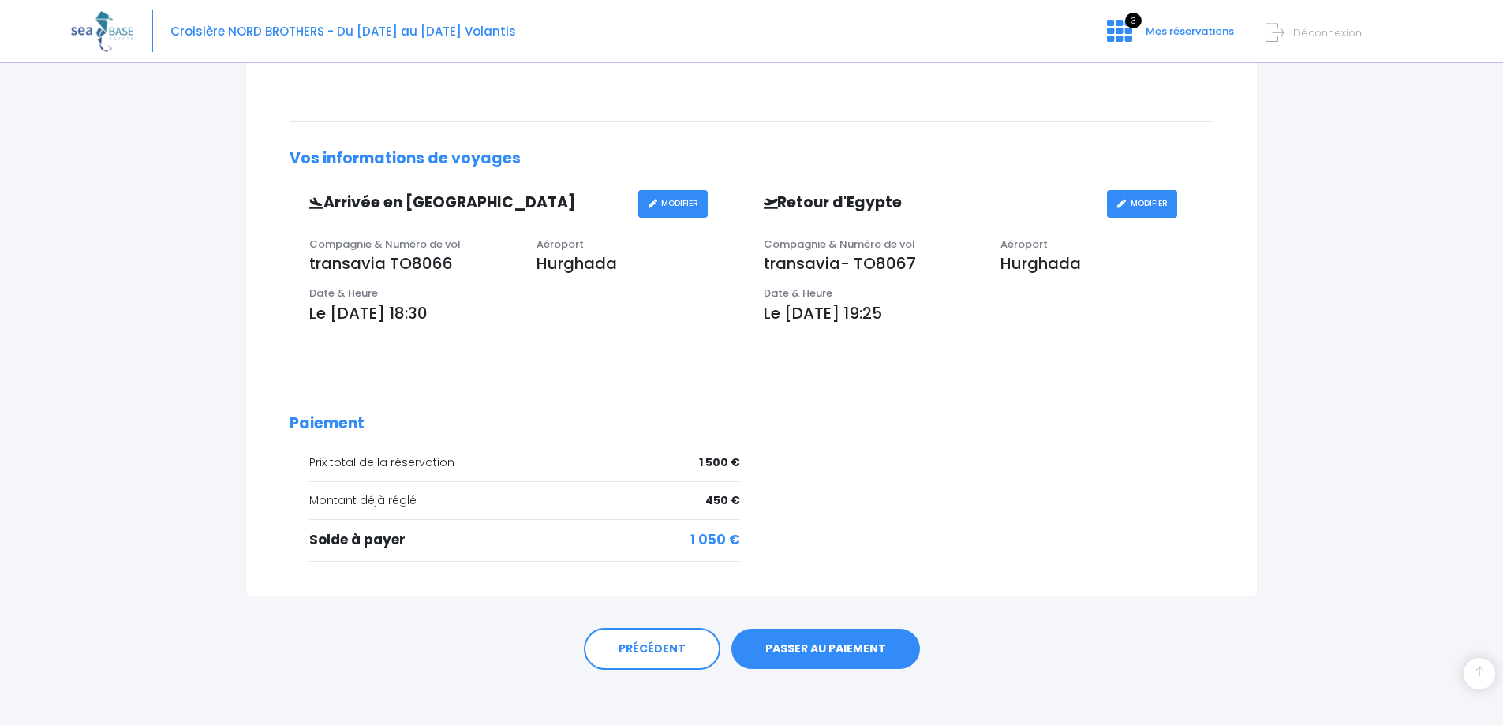
scroll to position [384, 0]
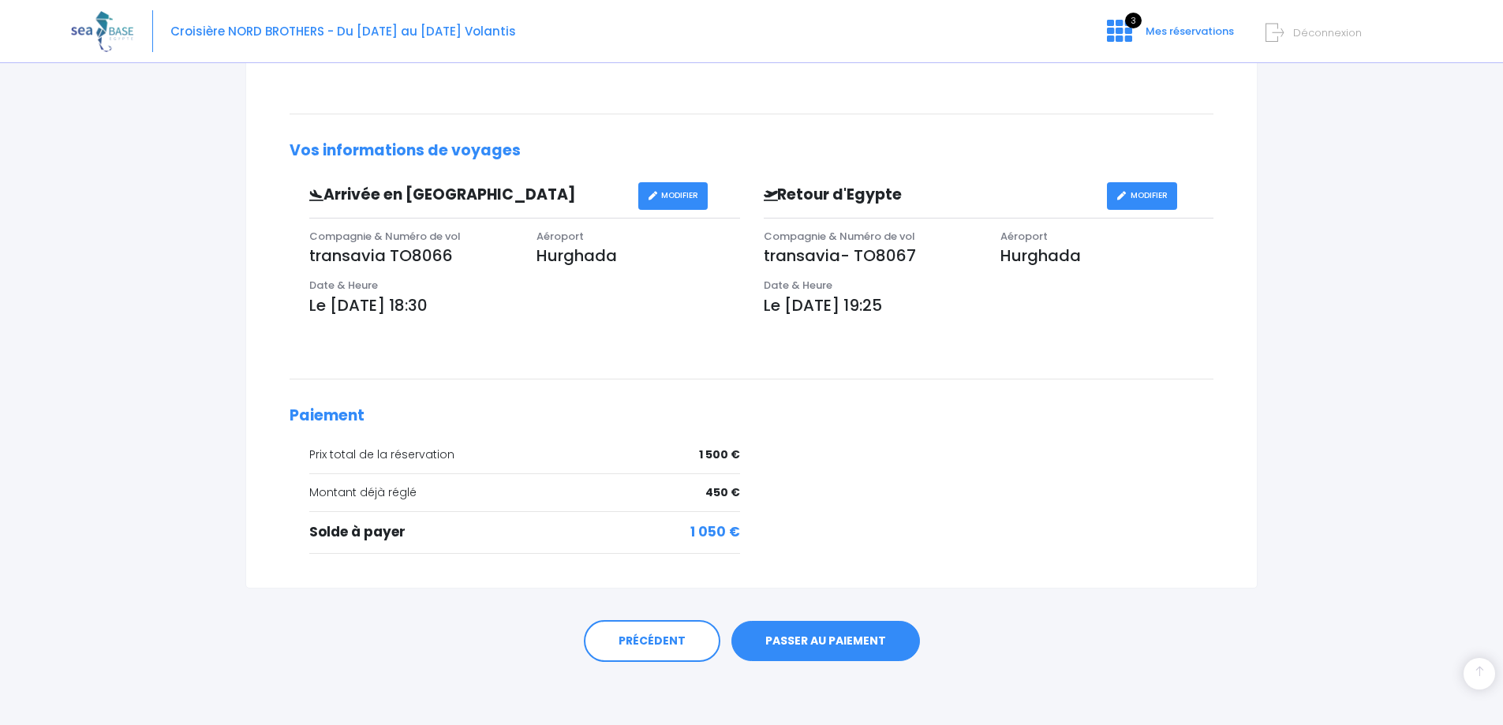
click at [823, 637] on link "PASSER AU PAIEMENT" at bounding box center [825, 641] width 189 height 41
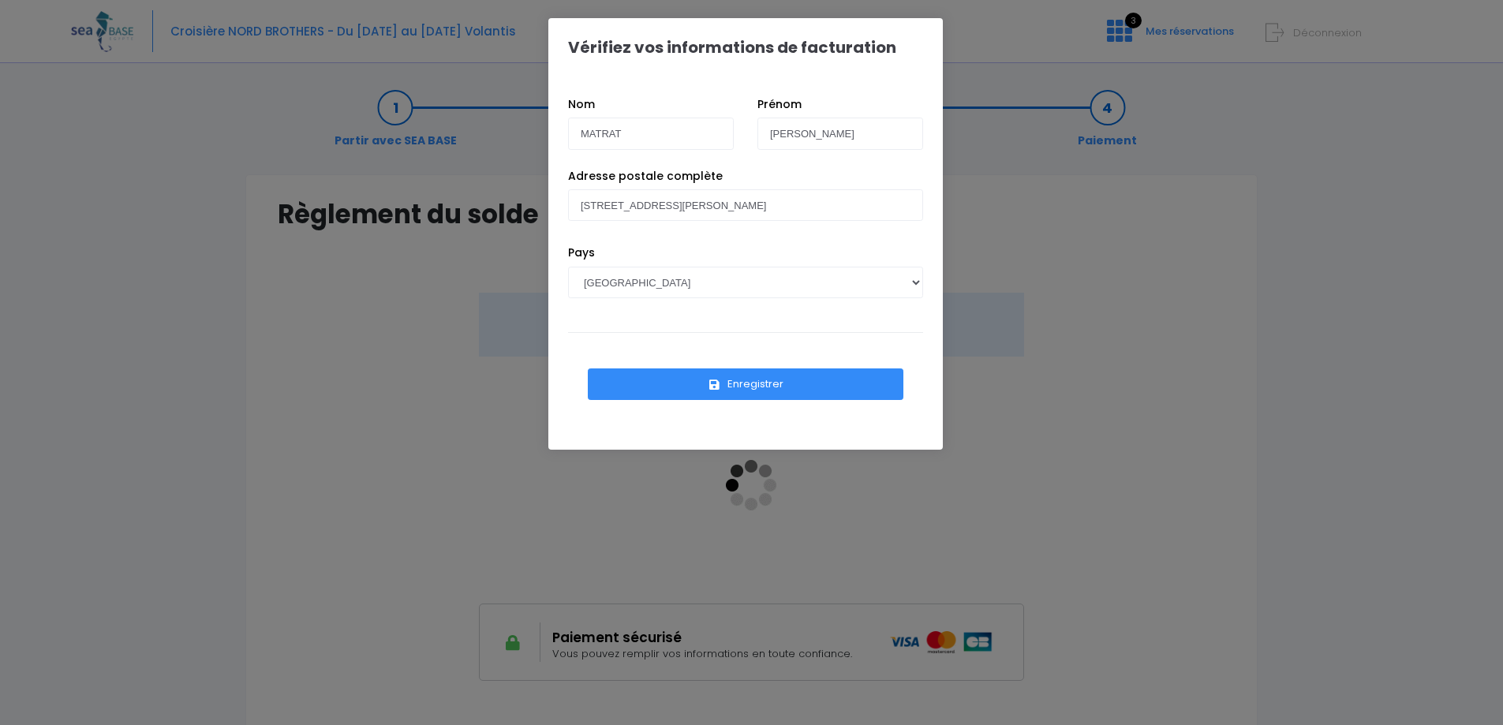
click at [760, 380] on button "Enregistrer" at bounding box center [745, 384] width 315 height 32
